Goal: Task Accomplishment & Management: Use online tool/utility

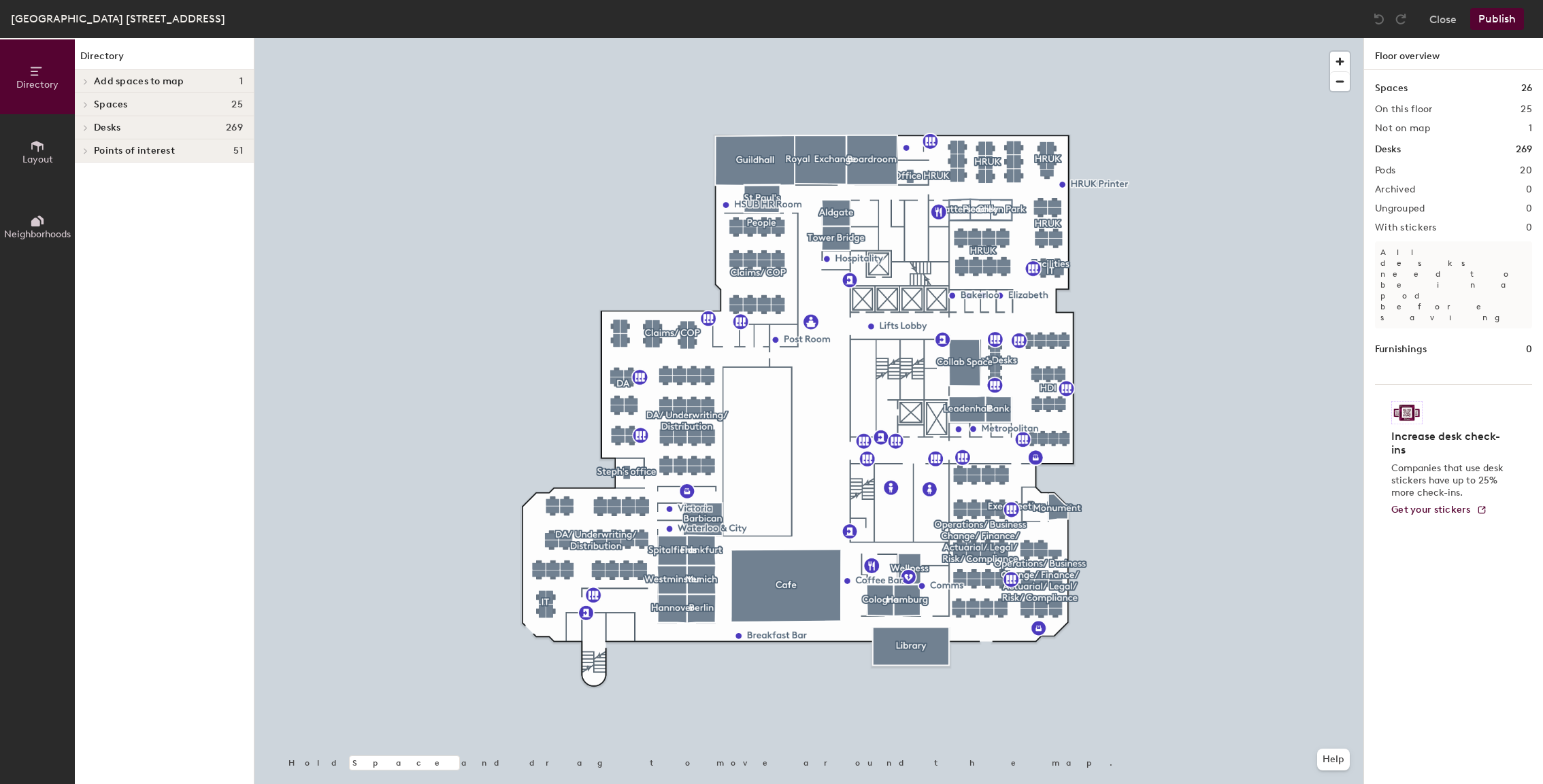
click at [159, 110] on div "Spaces 25" at bounding box center [164, 104] width 179 height 23
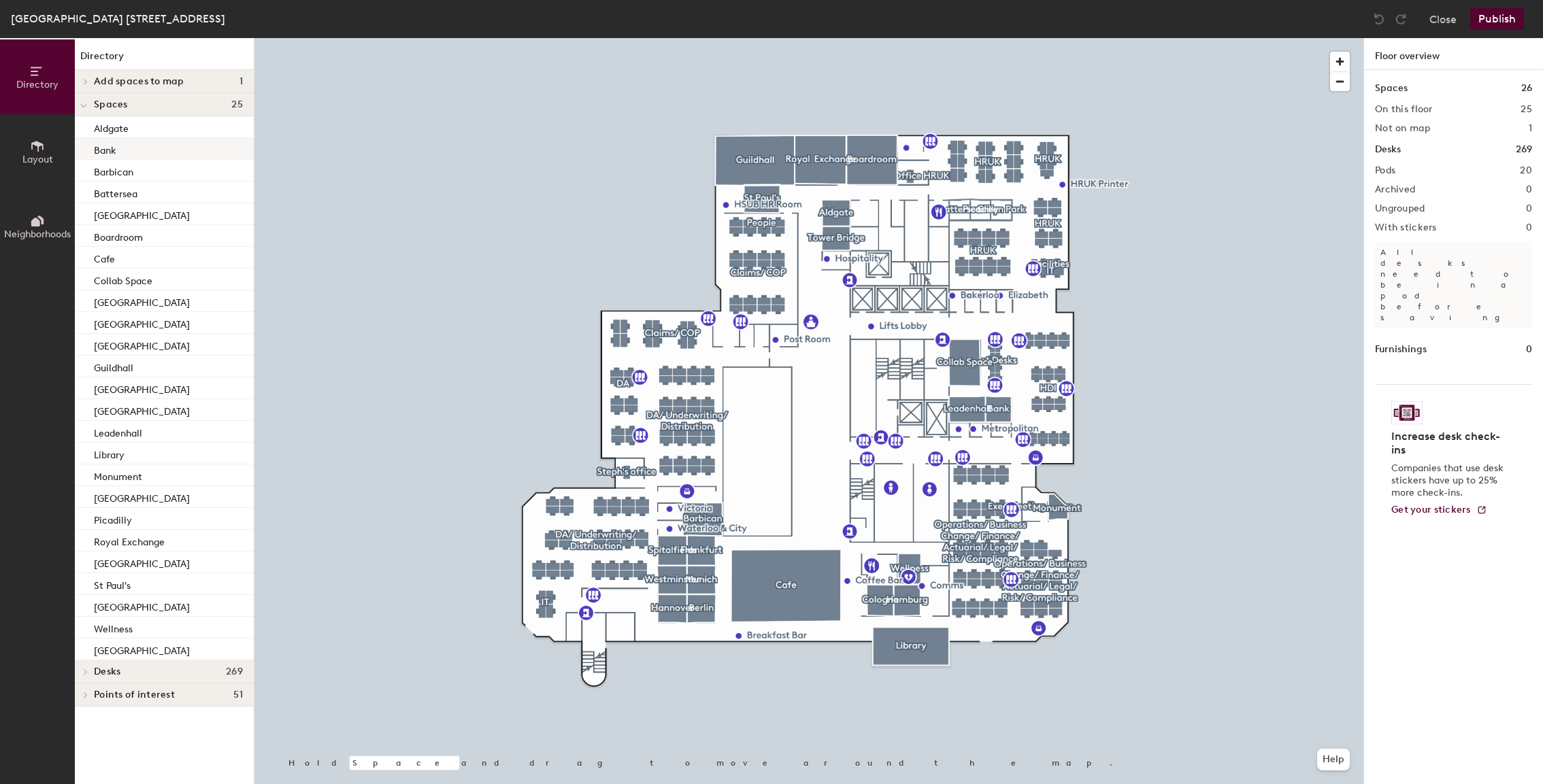
click at [142, 153] on div "Bank" at bounding box center [164, 149] width 179 height 22
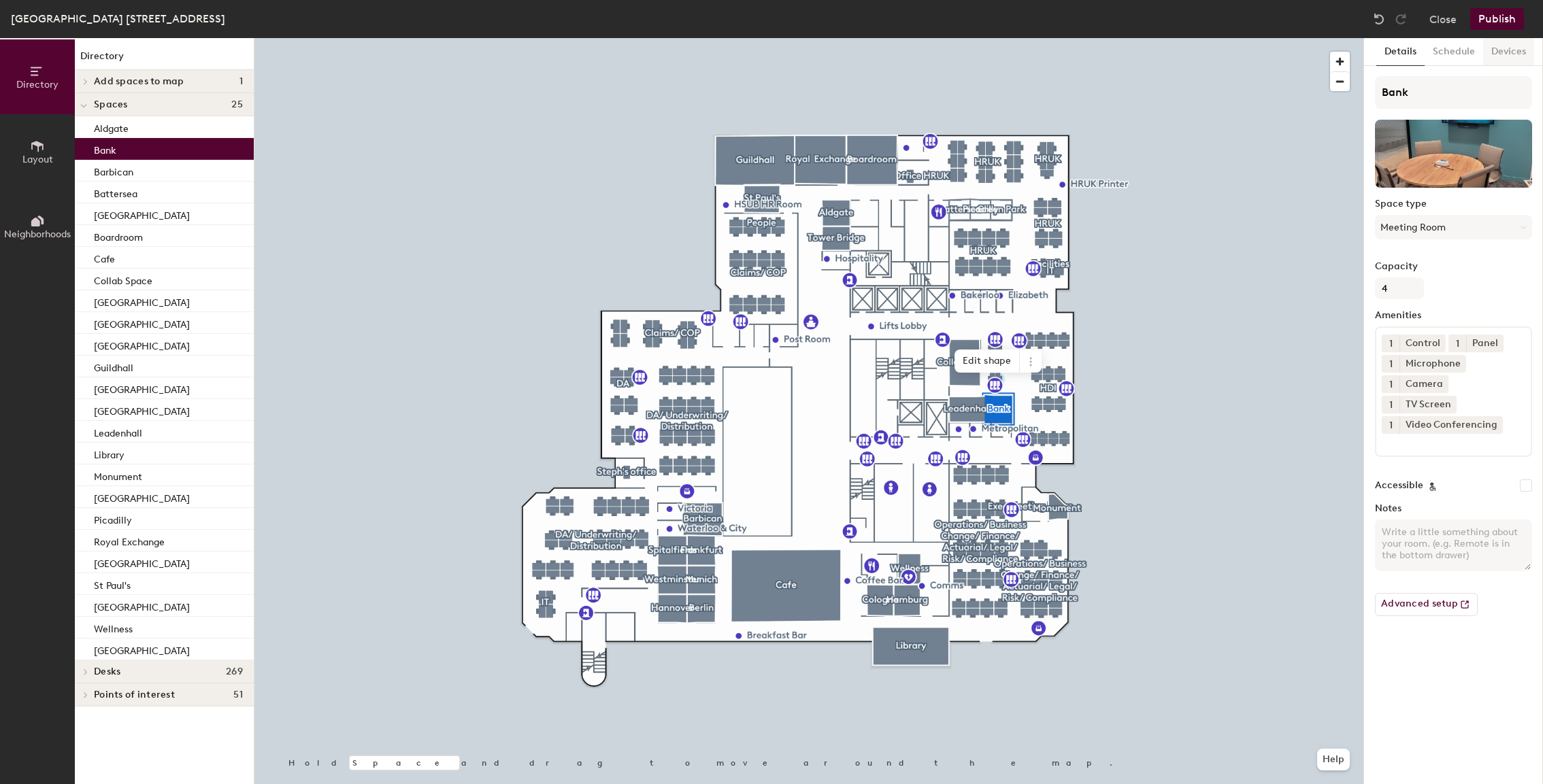
click at [1512, 52] on button "Devices" at bounding box center [1508, 52] width 51 height 28
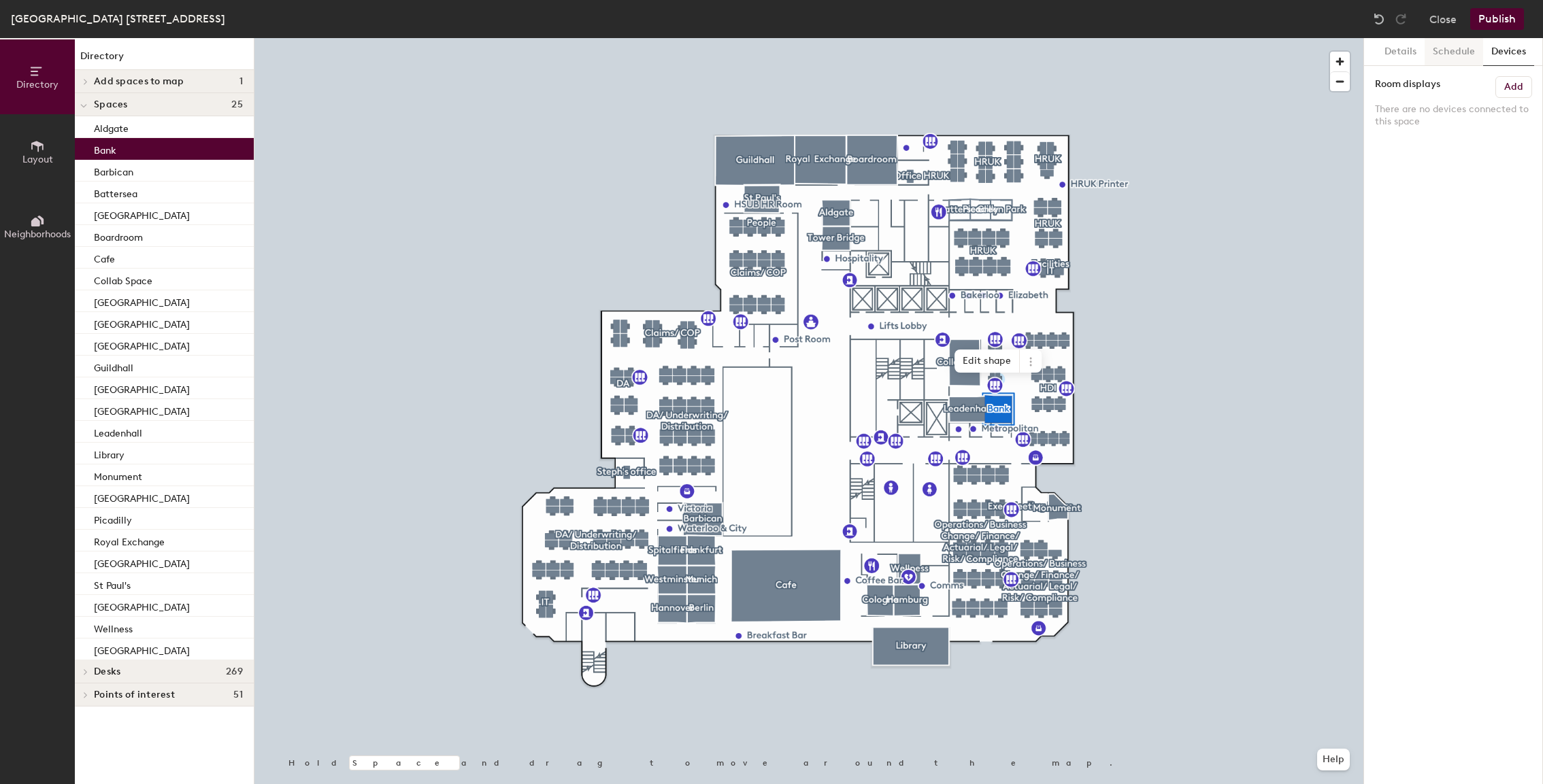
click at [1456, 50] on button "Schedule" at bounding box center [1453, 52] width 59 height 28
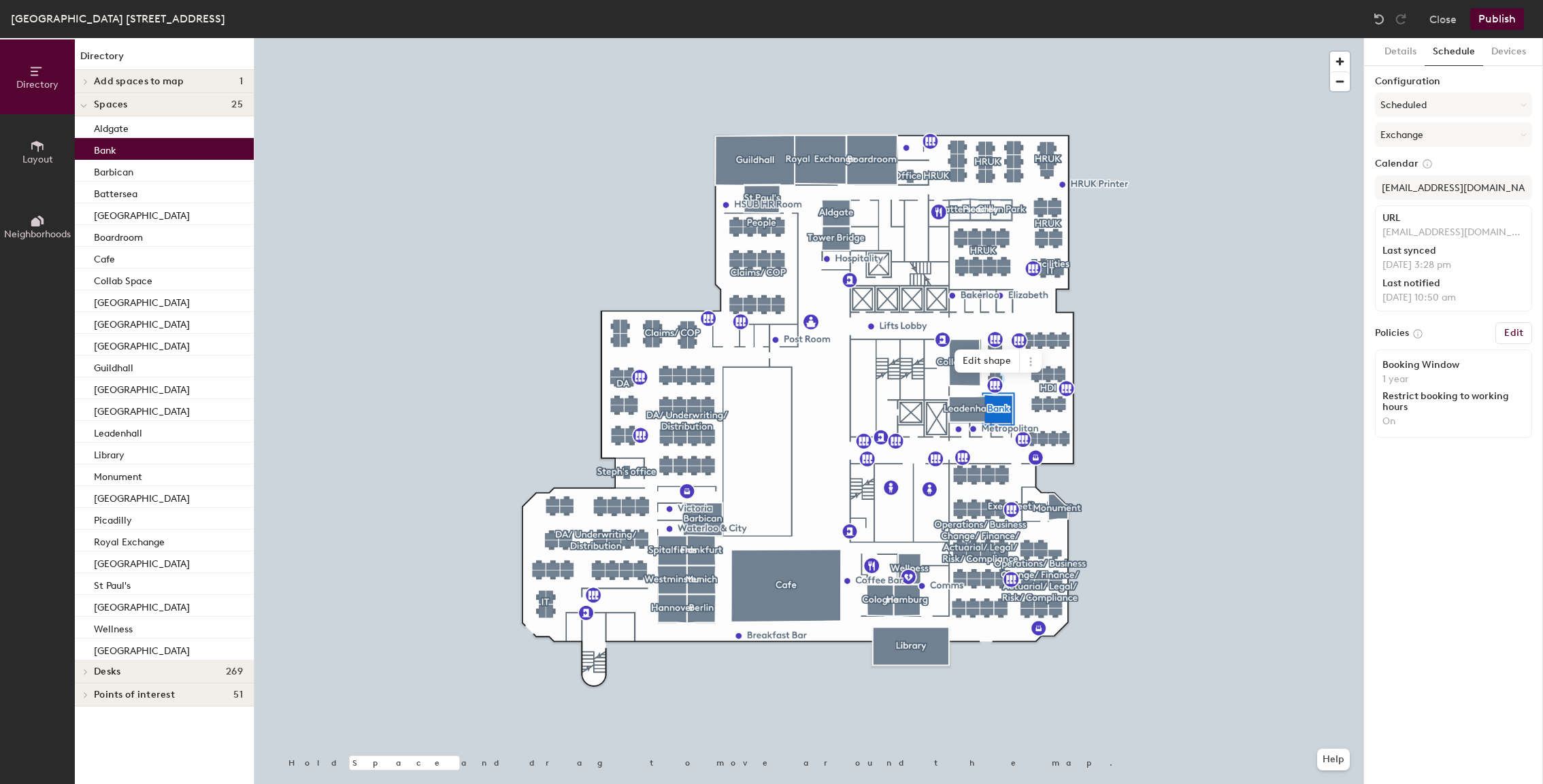
click at [1519, 332] on h6 "Edit" at bounding box center [1513, 333] width 19 height 11
click at [1442, 24] on button "Close" at bounding box center [1443, 19] width 27 height 22
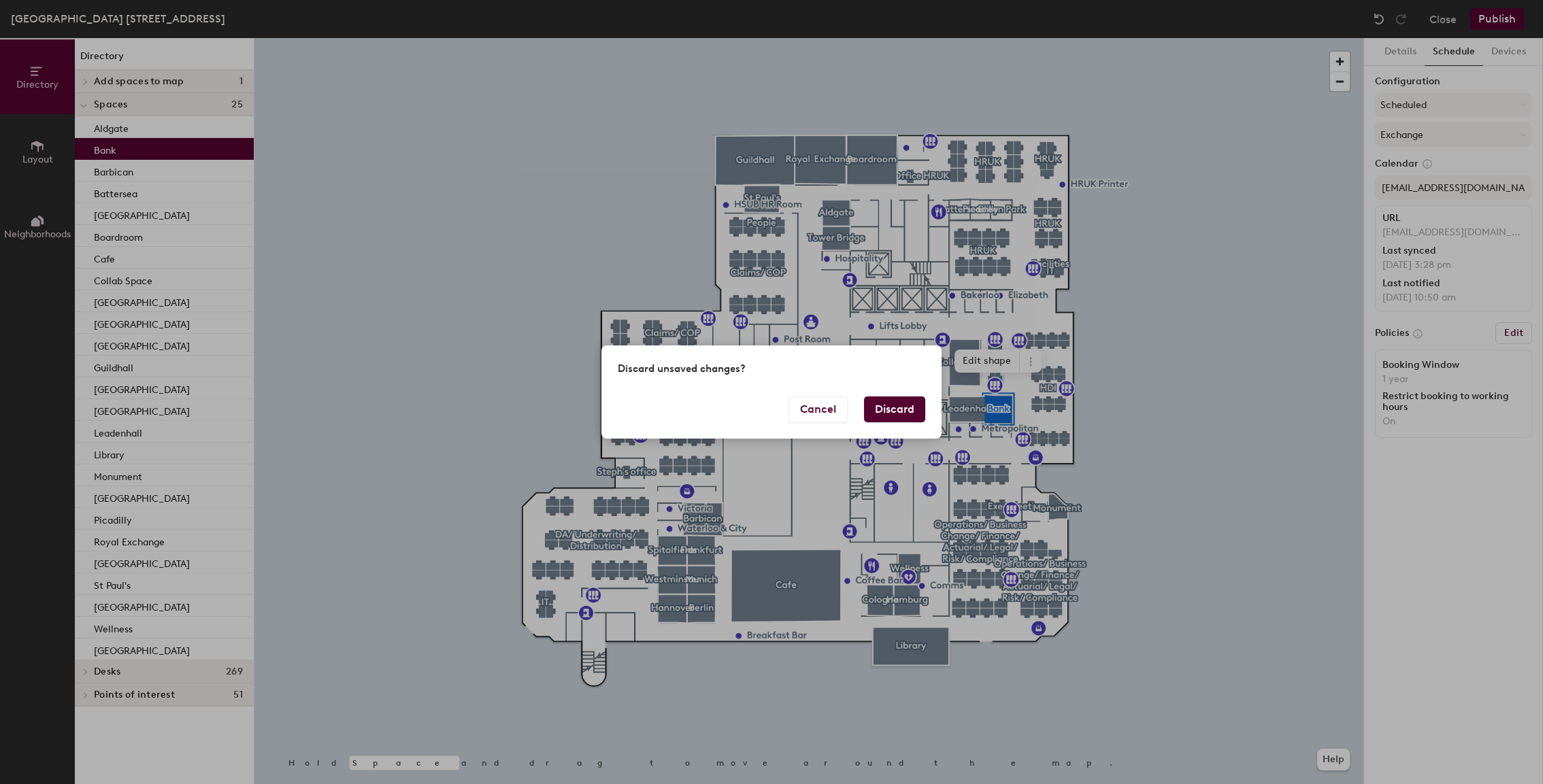
click at [903, 413] on button "Discard" at bounding box center [894, 409] width 61 height 26
